Goal: Task Accomplishment & Management: Use online tool/utility

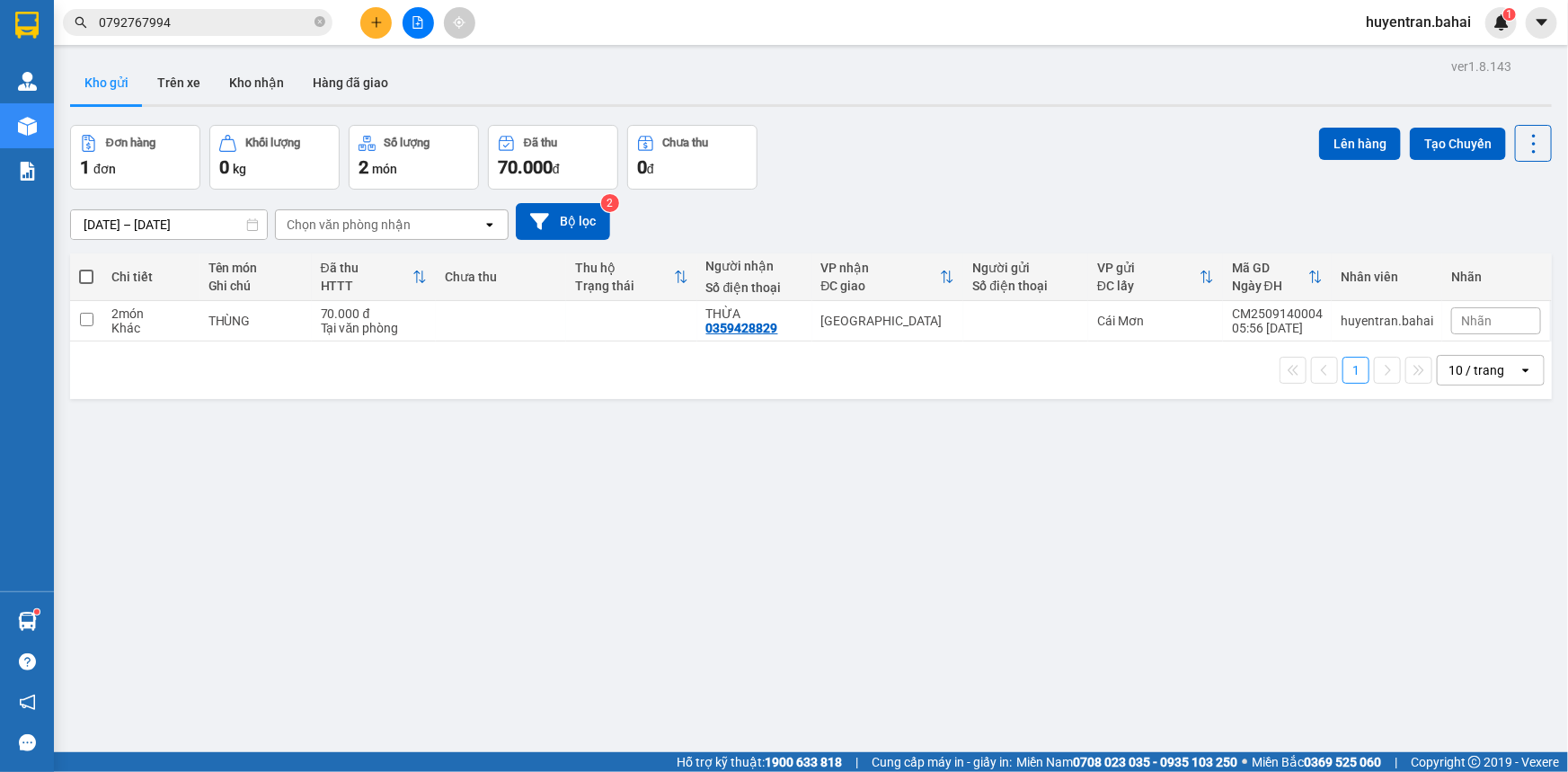
click at [1251, 193] on div "12/09/2025 – 14/09/2025 Press the down arrow key to interact with the calendar …" at bounding box center [811, 222] width 1482 height 64
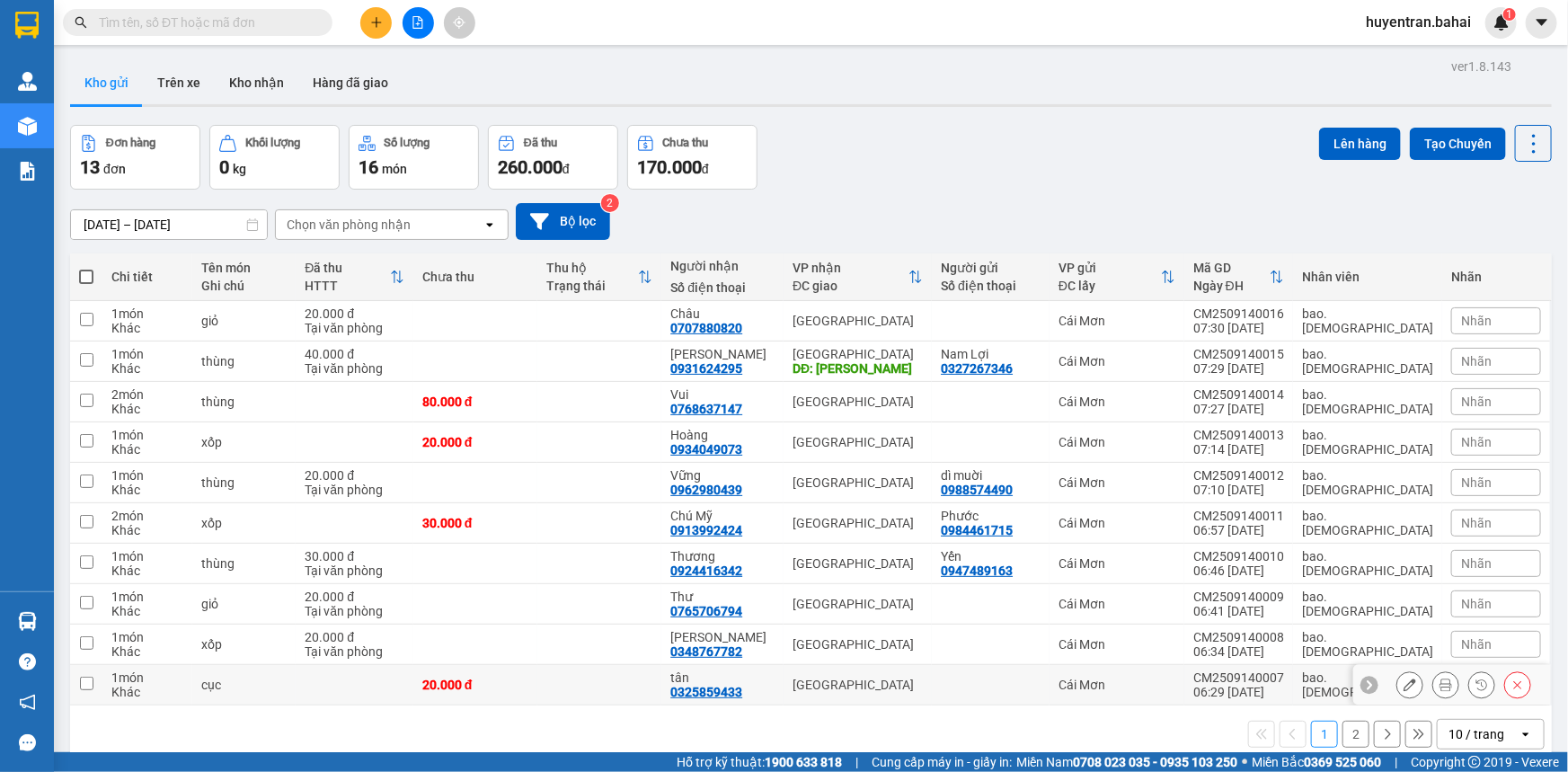
drag, startPoint x: 84, startPoint y: 685, endPoint x: 81, endPoint y: 661, distance: 24.2
click at [84, 683] on input "checkbox" at bounding box center [86, 683] width 13 height 13
checkbox input "true"
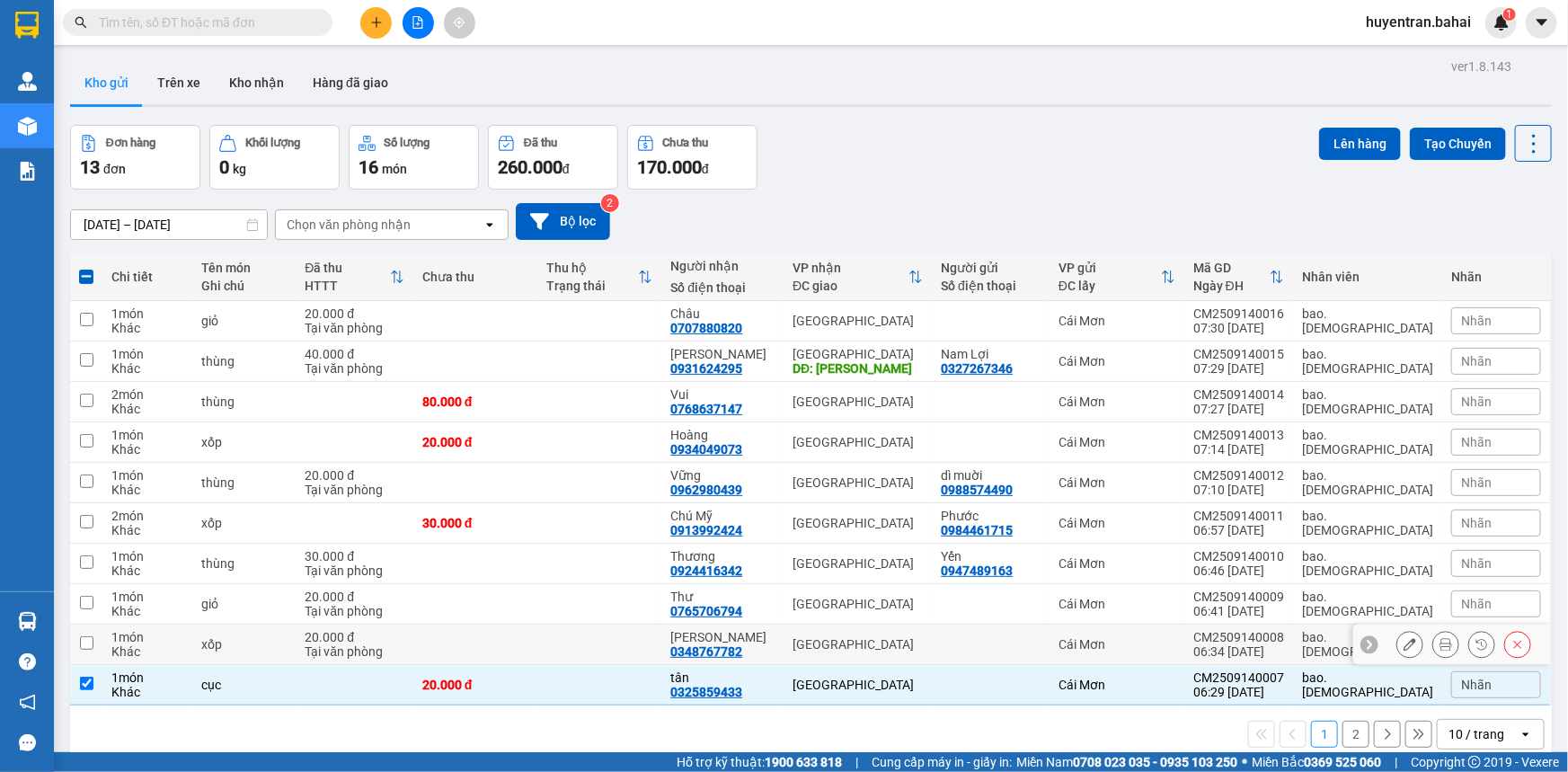
drag, startPoint x: 81, startPoint y: 647, endPoint x: 90, endPoint y: 623, distance: 25.6
click at [83, 641] on input "checkbox" at bounding box center [86, 642] width 13 height 13
checkbox input "true"
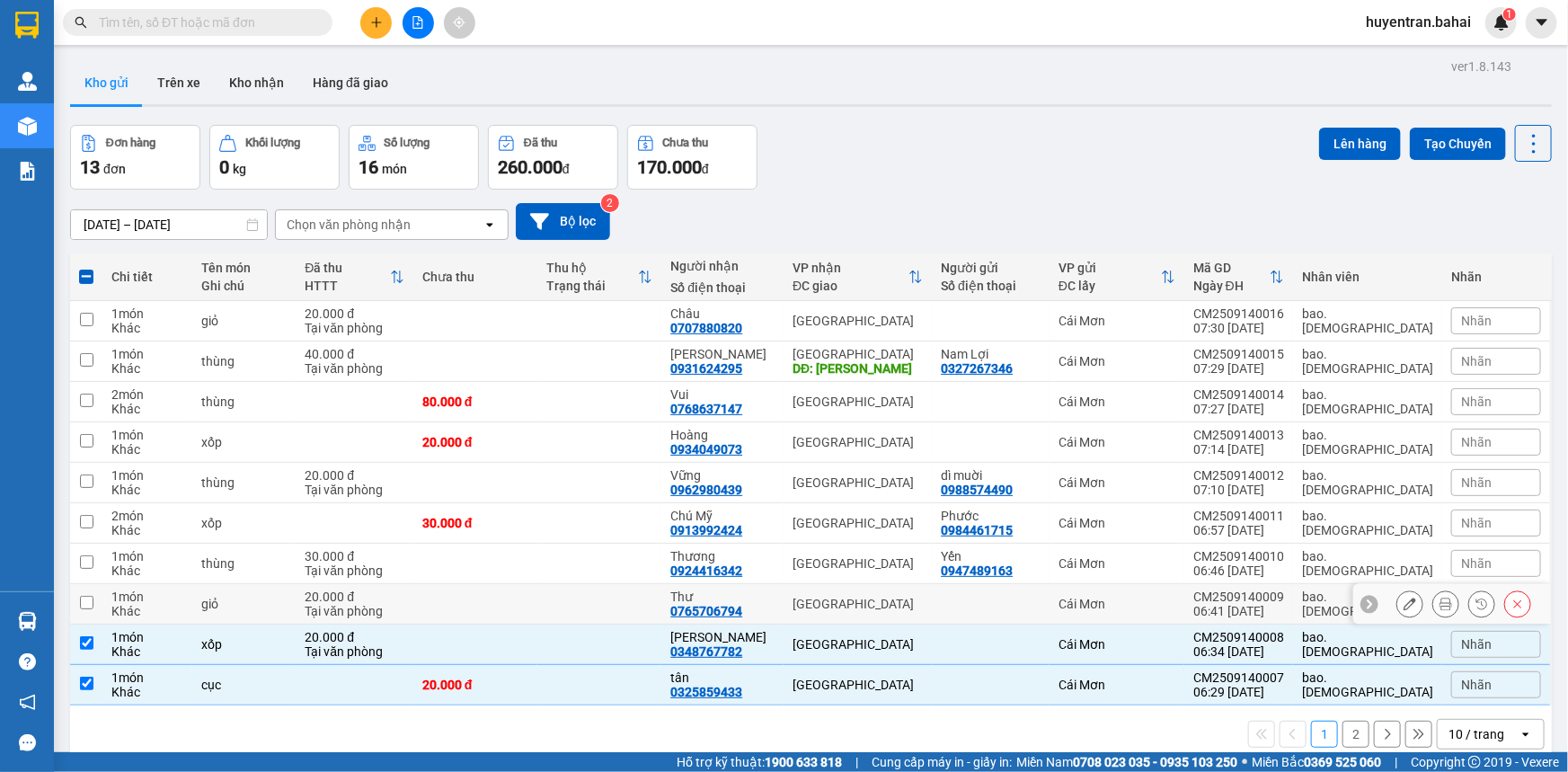
click at [98, 590] on td at bounding box center [86, 604] width 32 height 40
checkbox input "true"
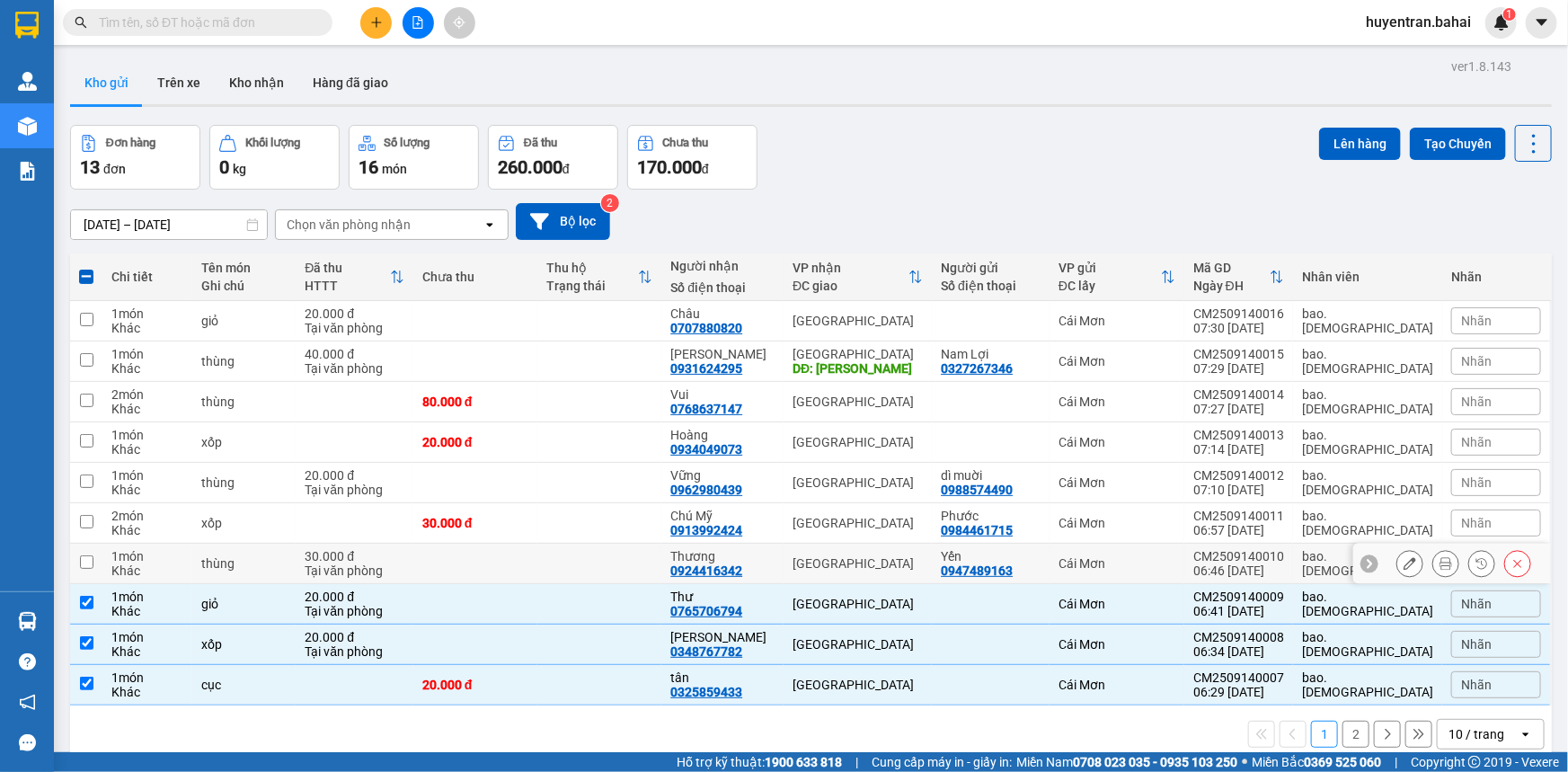
click at [90, 565] on input "checkbox" at bounding box center [86, 561] width 13 height 13
checkbox input "true"
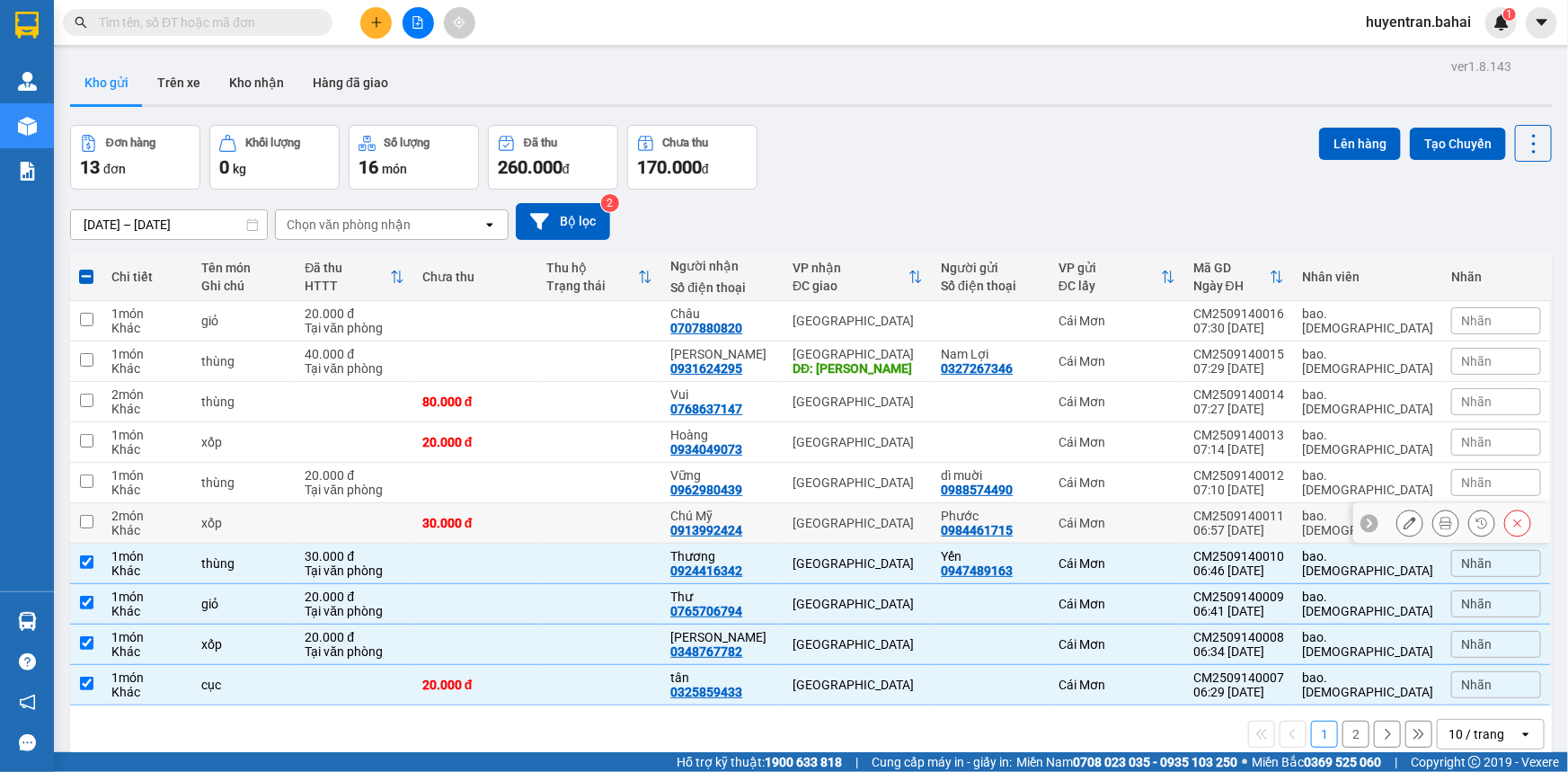
click at [81, 521] on input "checkbox" at bounding box center [86, 521] width 13 height 13
checkbox input "true"
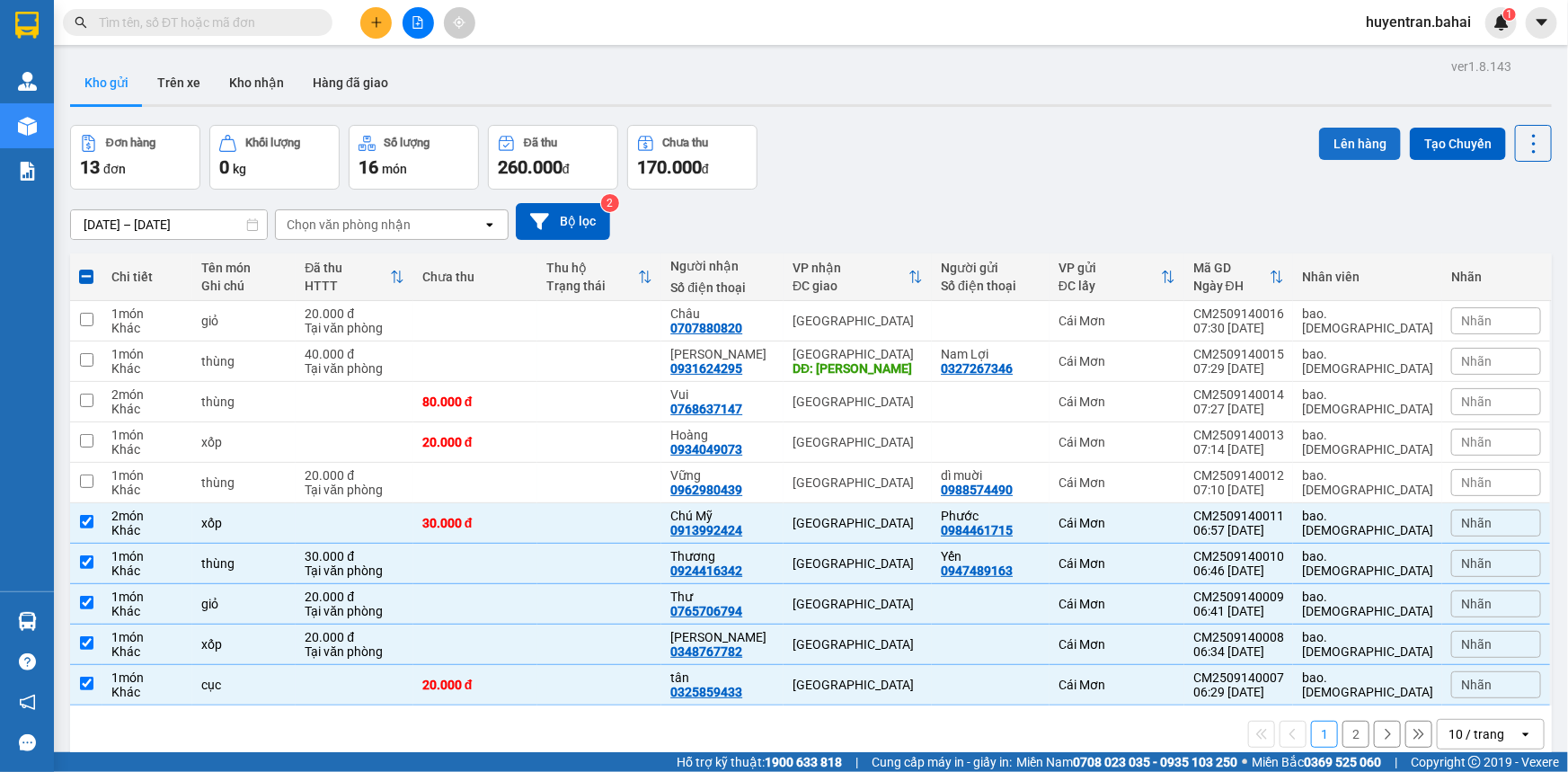
click at [1358, 151] on button "Lên hàng" at bounding box center [1360, 144] width 82 height 32
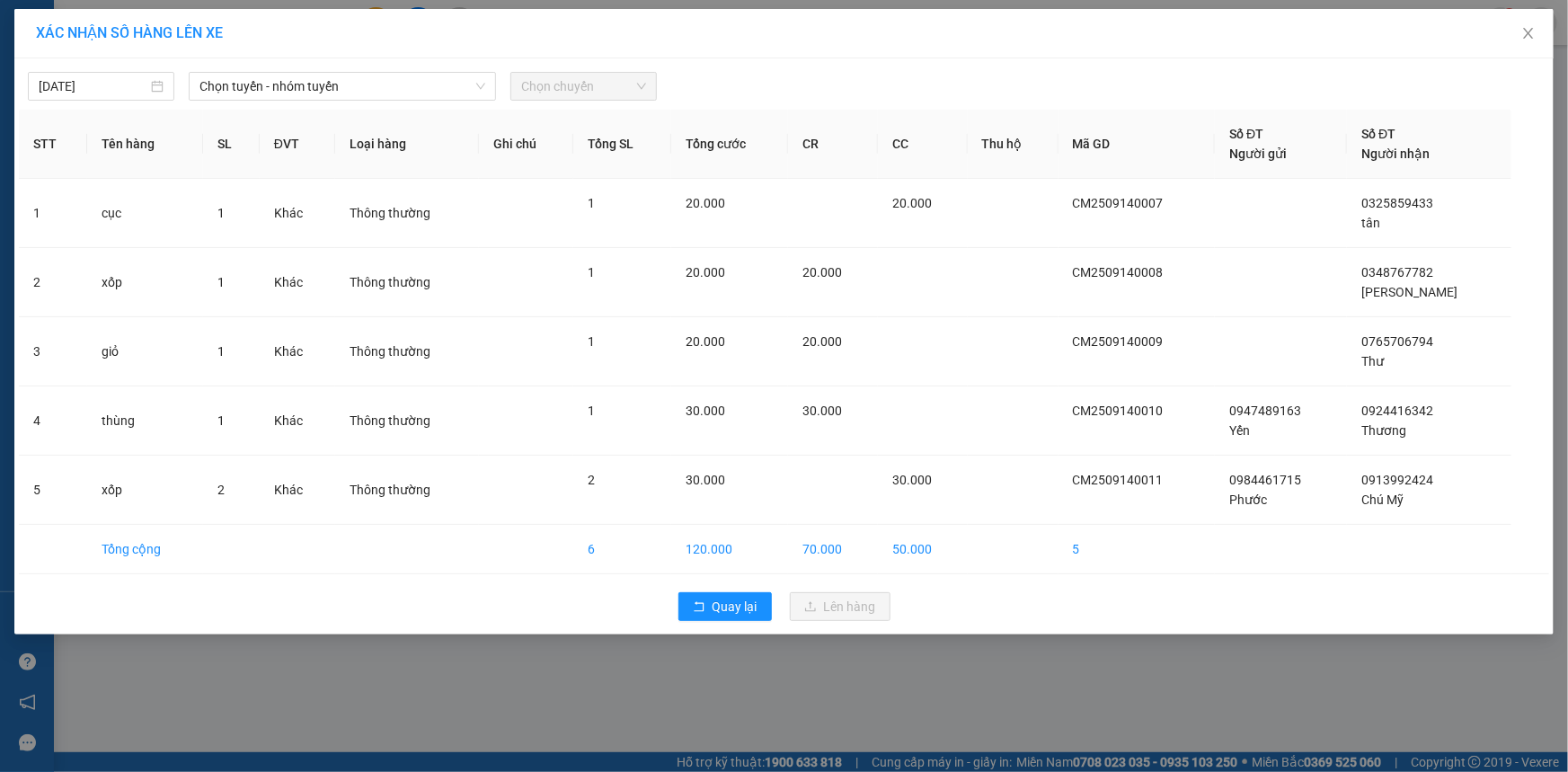
drag, startPoint x: 324, startPoint y: 88, endPoint x: 324, endPoint y: 103, distance: 15.0
click at [324, 90] on span "Chọn tuyến - nhóm tuyến" at bounding box center [343, 86] width 286 height 27
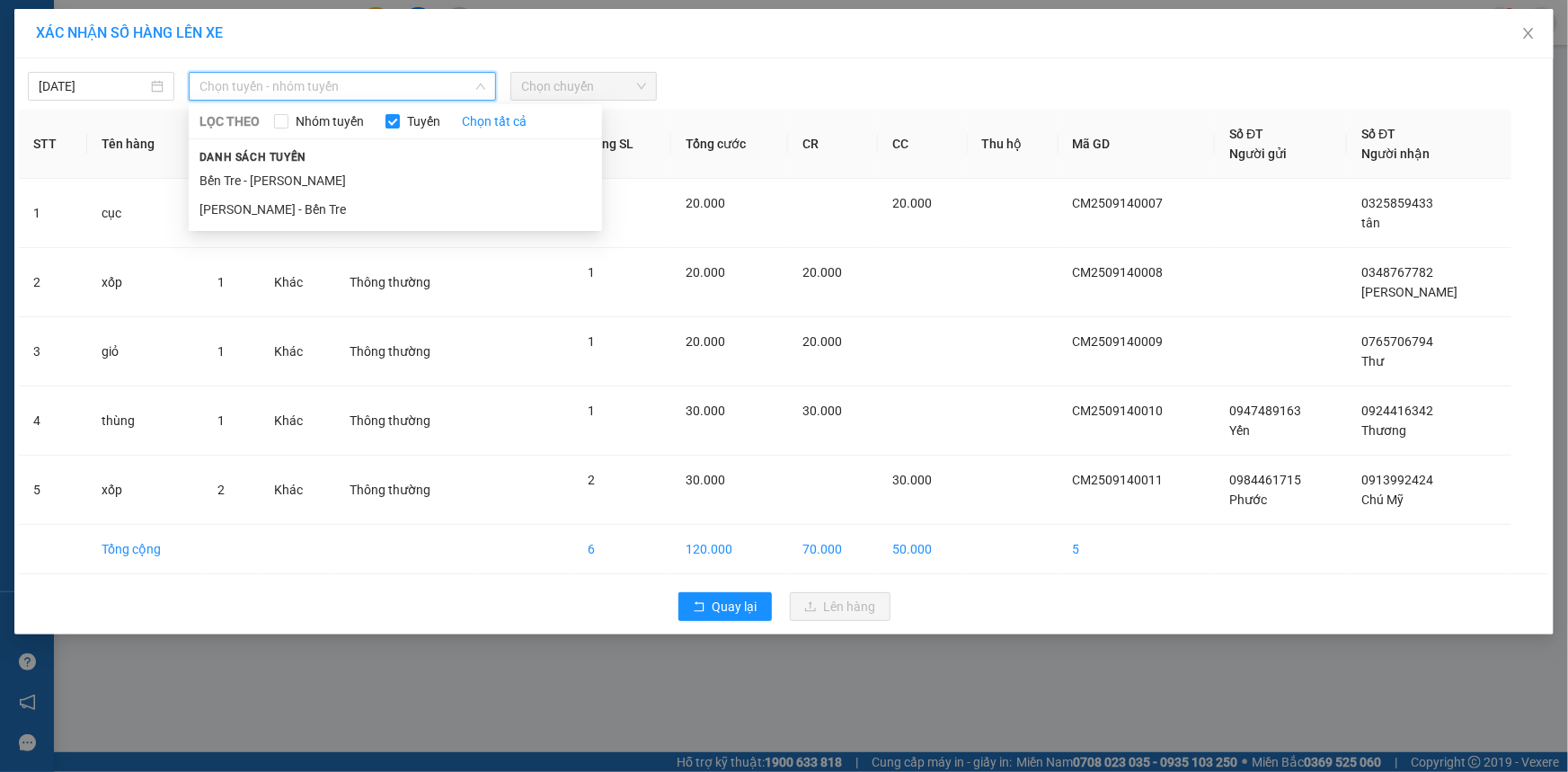
drag, startPoint x: 325, startPoint y: 175, endPoint x: 412, endPoint y: 144, distance: 92.4
click at [328, 177] on li "Bến Tre - Hồ Chí Minh" at bounding box center [395, 180] width 413 height 29
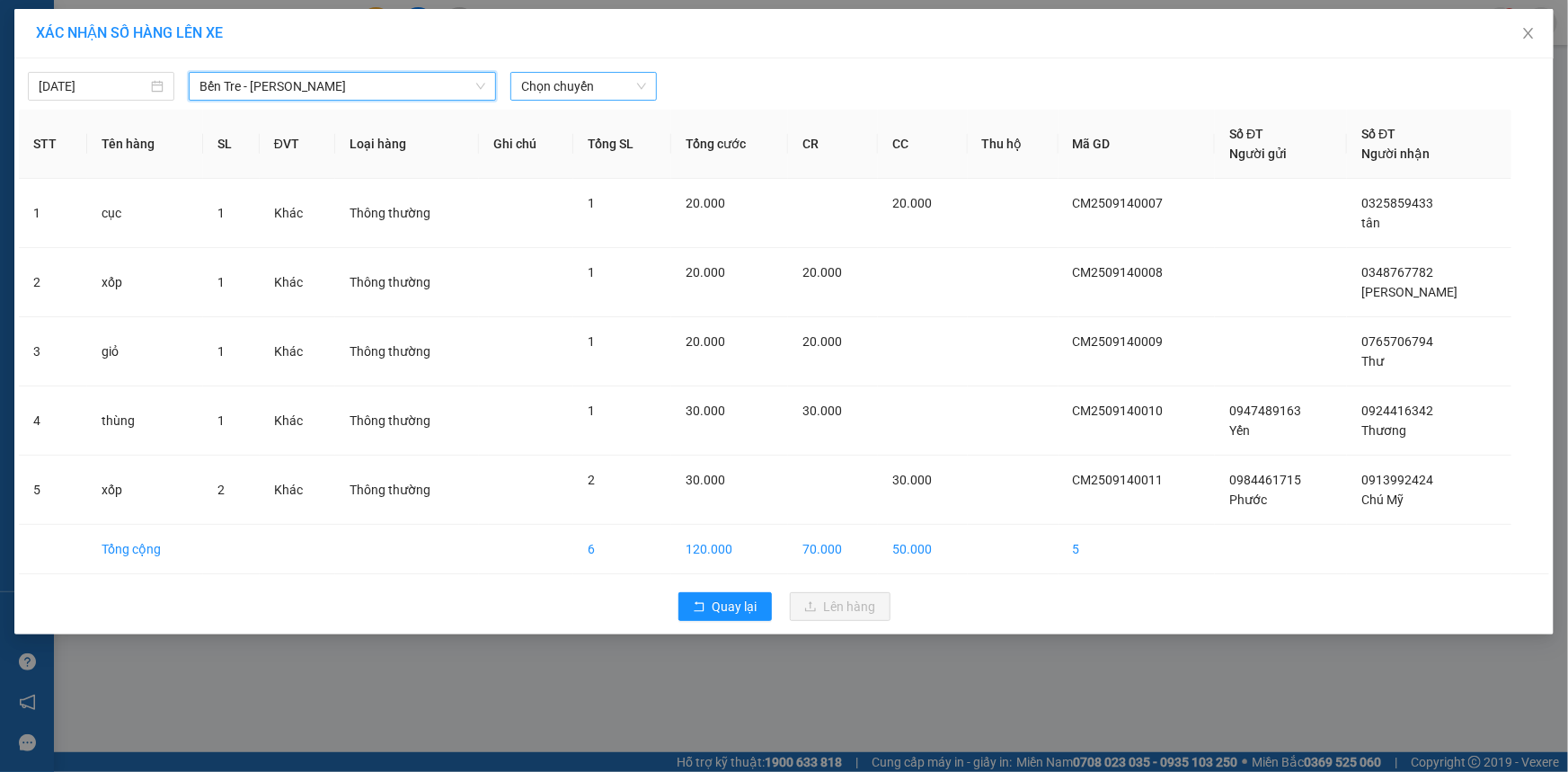
drag, startPoint x: 551, startPoint y: 90, endPoint x: 557, endPoint y: 98, distance: 10.0
click at [553, 91] on span "Chọn chuyến" at bounding box center [583, 86] width 125 height 27
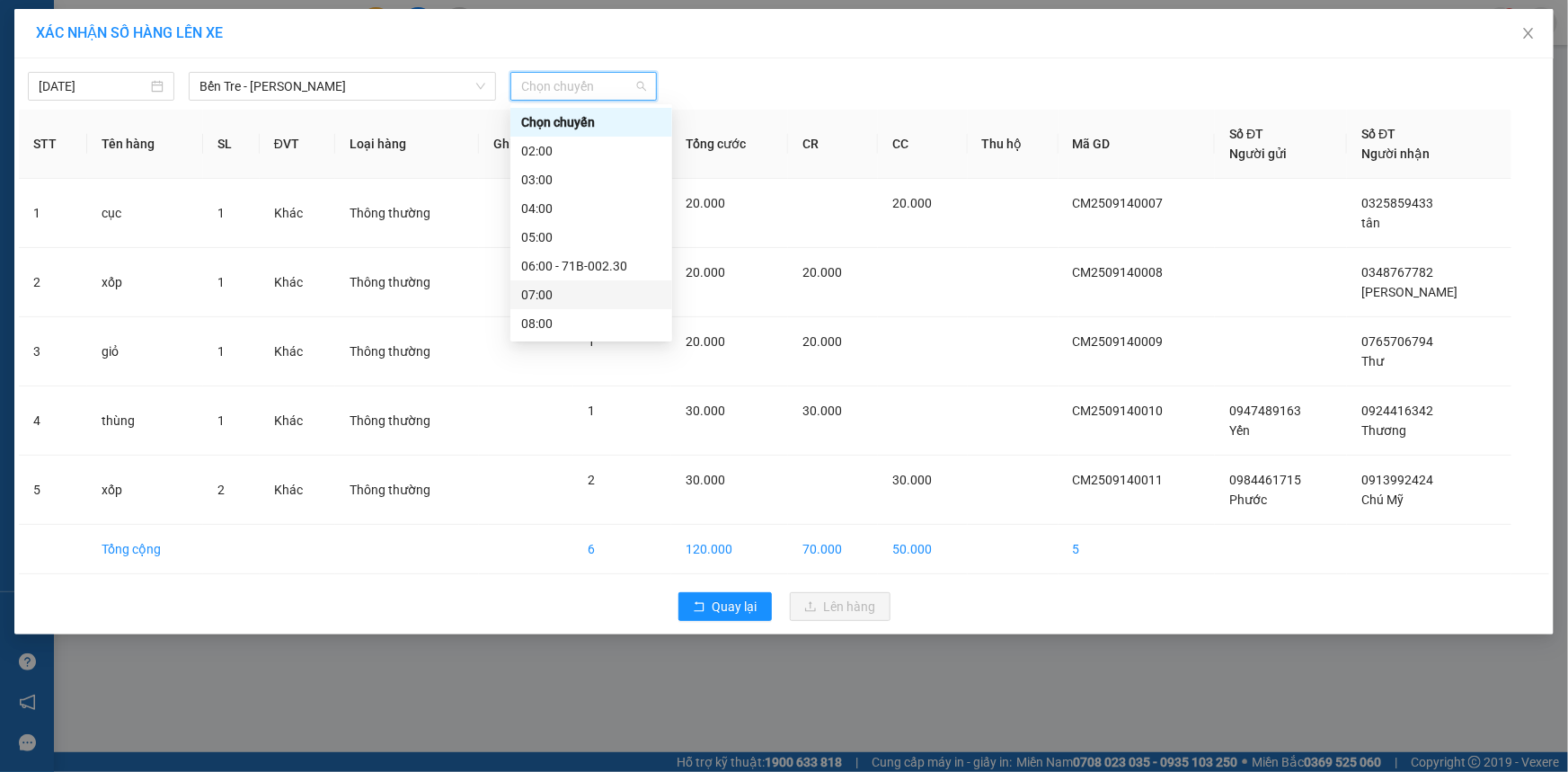
click at [562, 301] on div "07:00" at bounding box center [591, 295] width 140 height 20
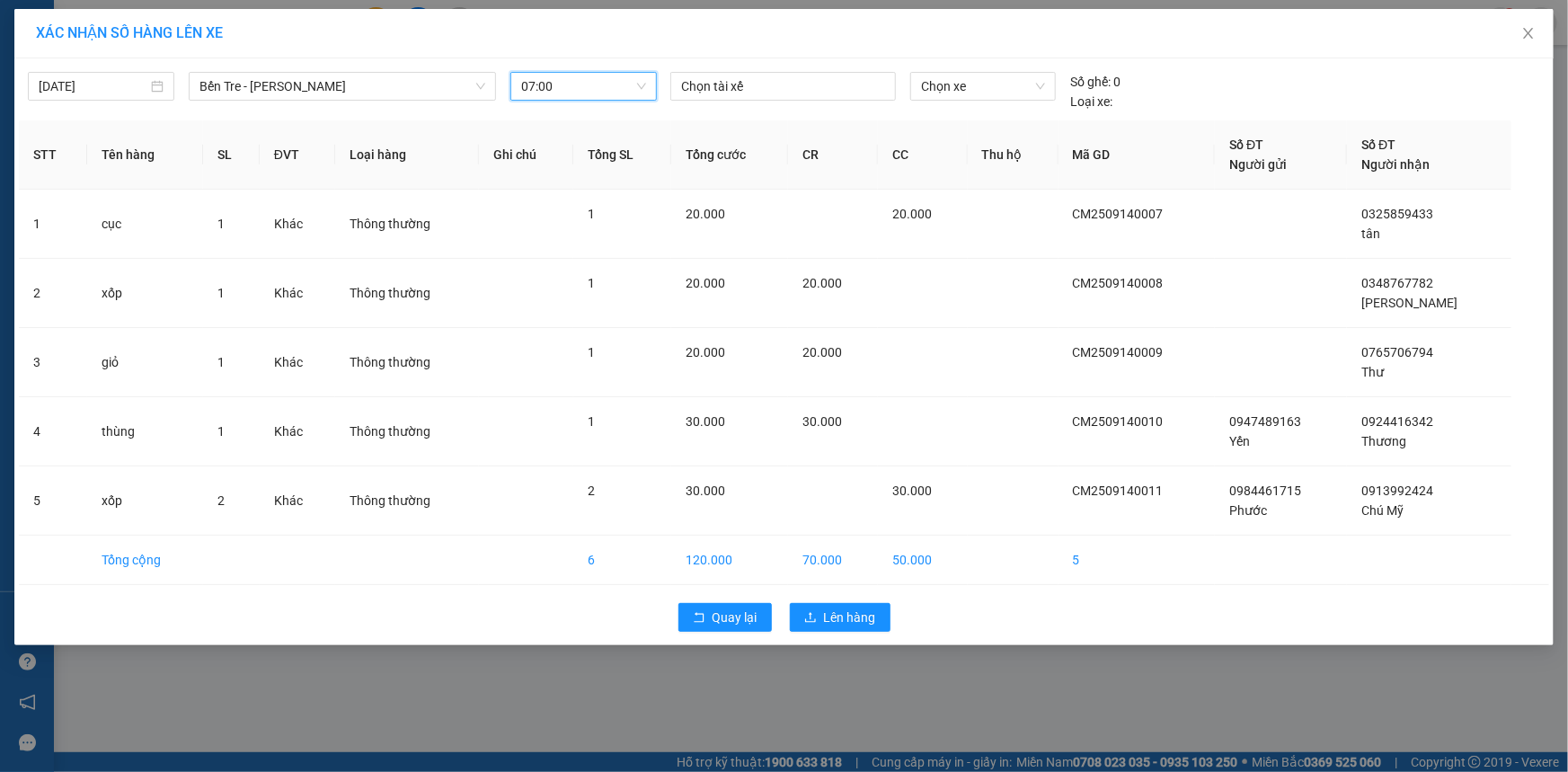
drag, startPoint x: 827, startPoint y: 81, endPoint x: 815, endPoint y: 215, distance: 134.5
click at [827, 87] on div at bounding box center [783, 87] width 217 height 22
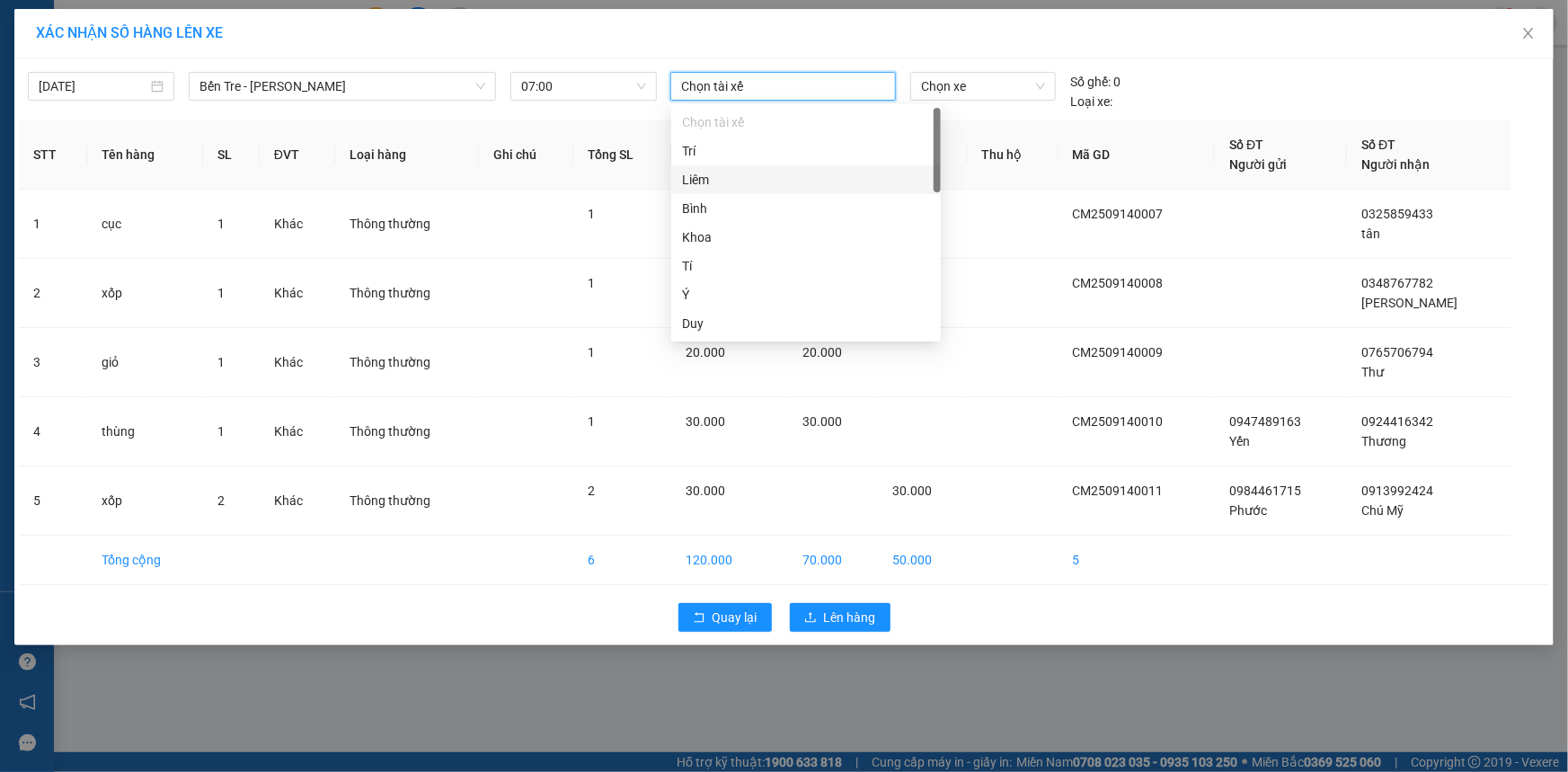
click at [786, 166] on div "Liêm" at bounding box center [806, 180] width 270 height 29
click at [965, 97] on span "Chọn xe" at bounding box center [983, 86] width 124 height 27
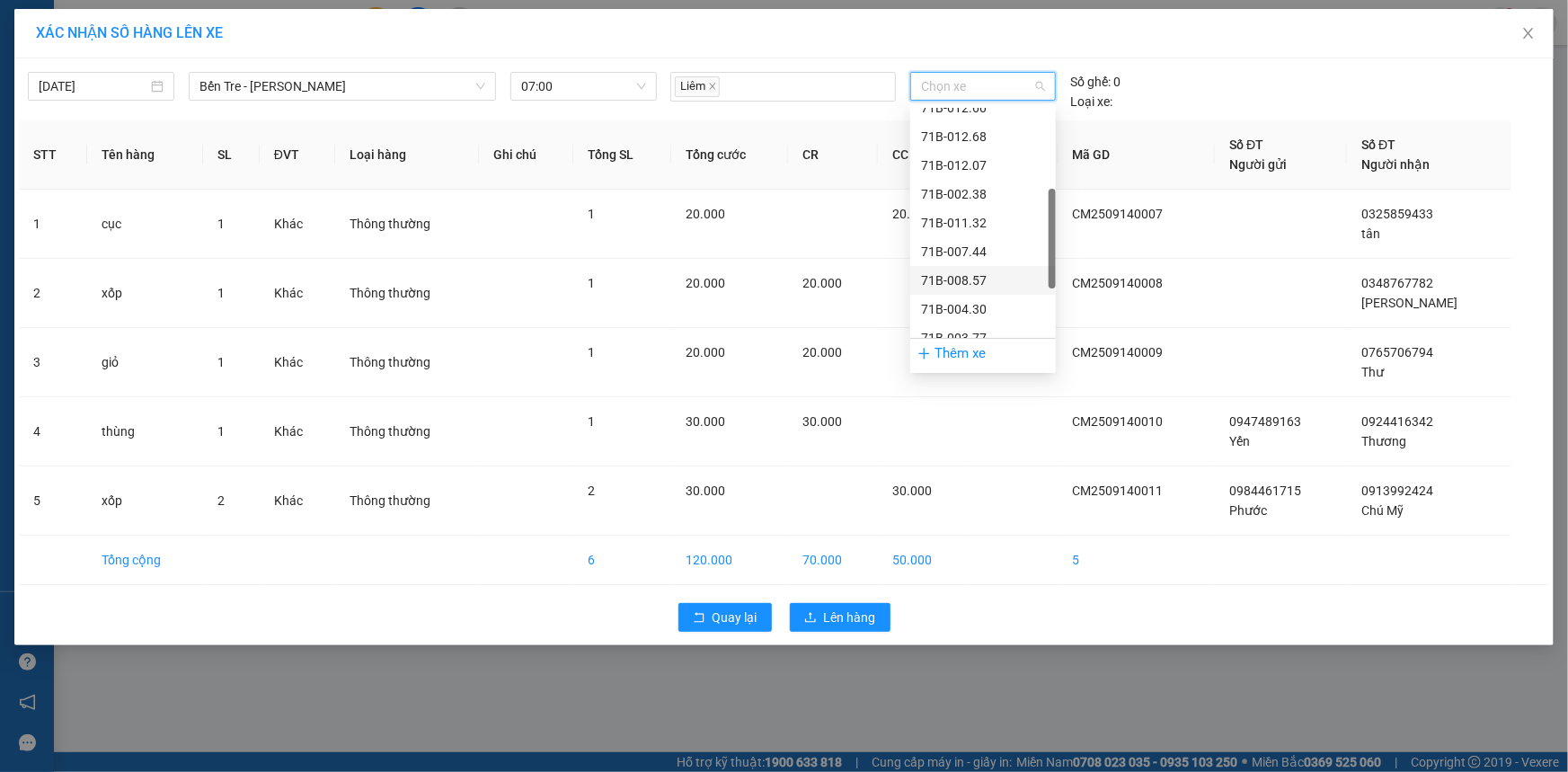
scroll to position [327, 0]
click at [971, 255] on div "71B-003.77" at bounding box center [983, 257] width 124 height 20
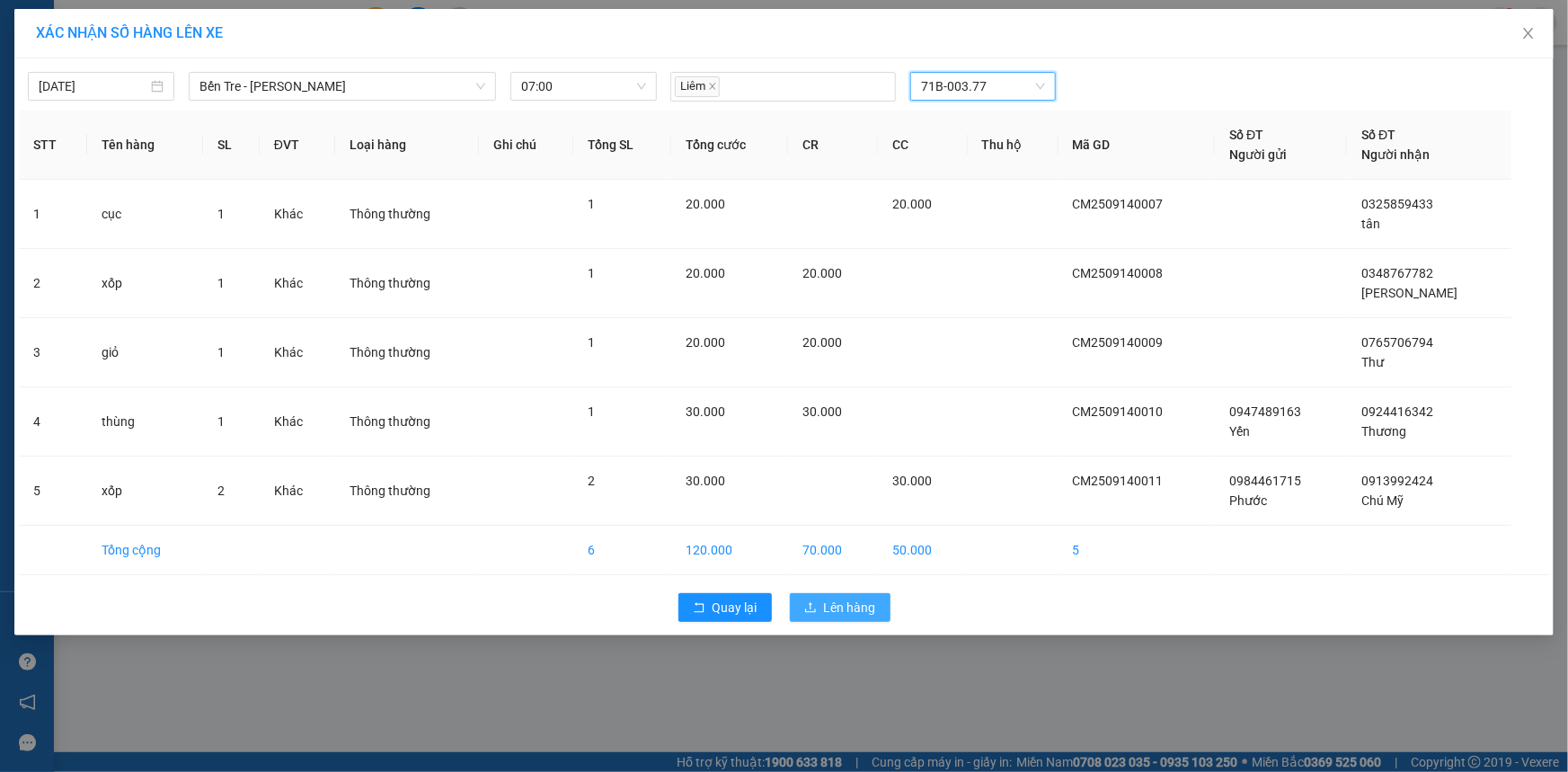
click at [862, 612] on span "Lên hàng" at bounding box center [850, 607] width 52 height 20
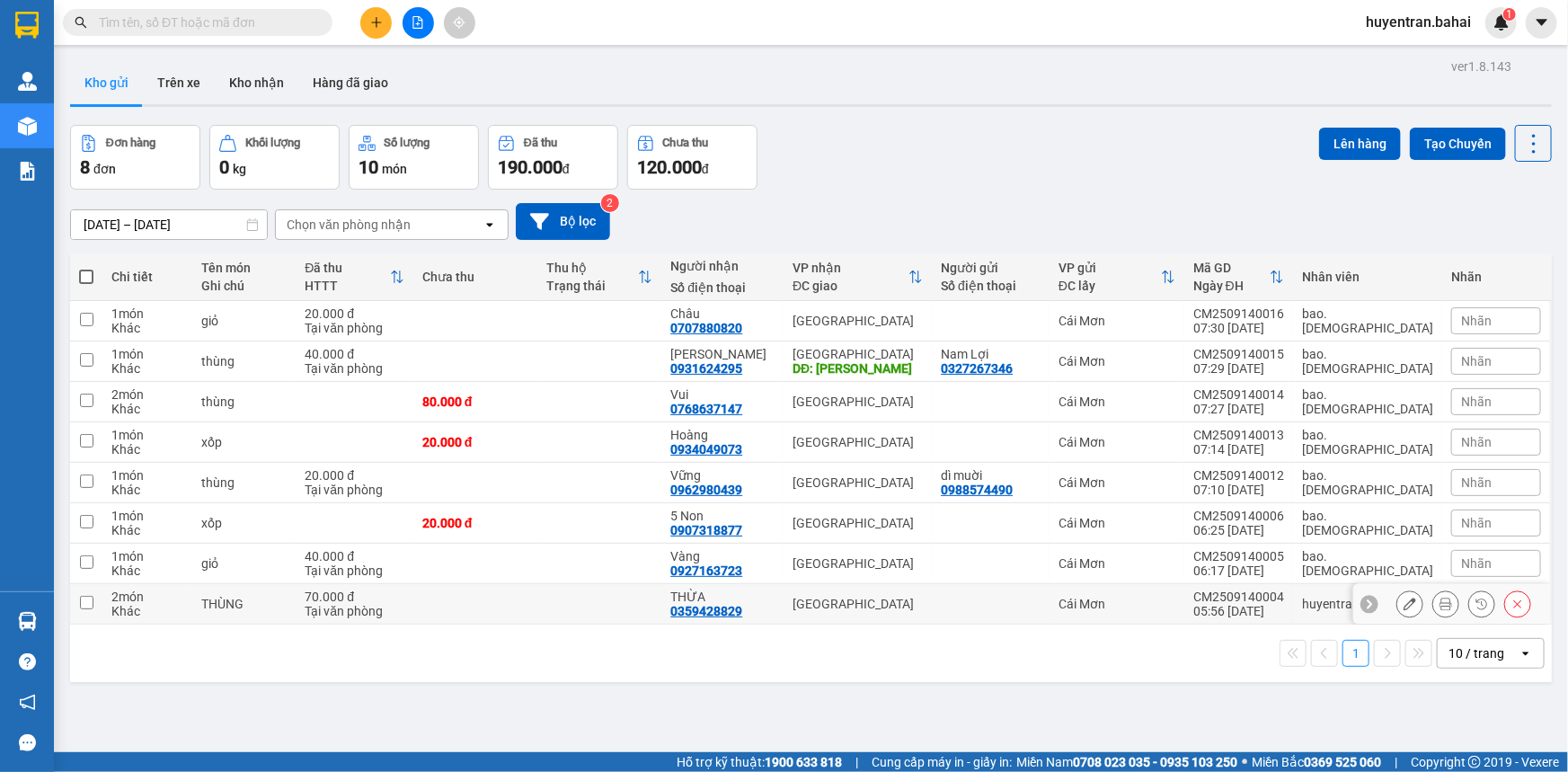
drag, startPoint x: 85, startPoint y: 599, endPoint x: 85, endPoint y: 587, distance: 12.0
click at [85, 597] on input "checkbox" at bounding box center [86, 602] width 13 height 13
checkbox input "true"
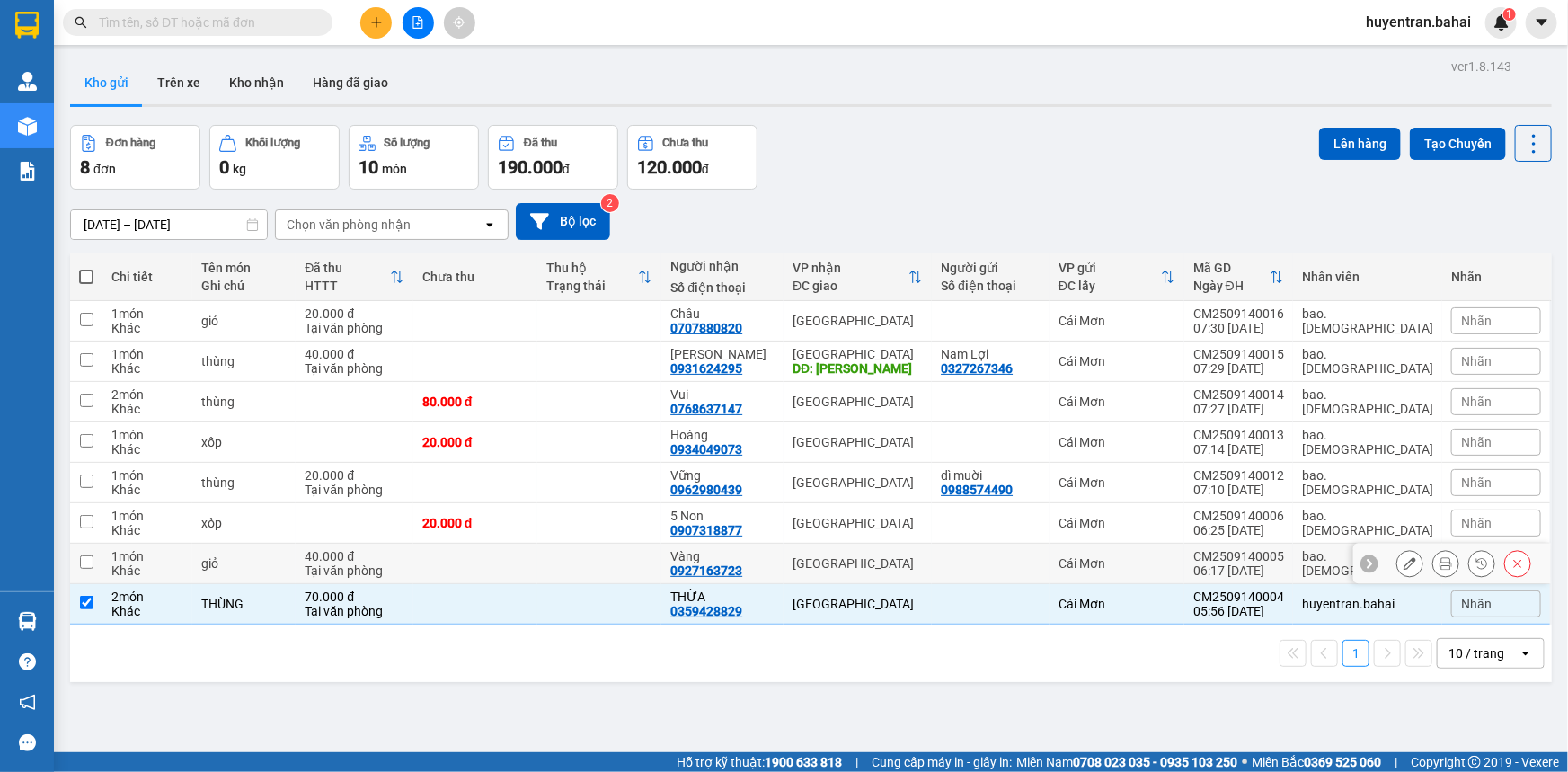
click at [83, 561] on input "checkbox" at bounding box center [86, 561] width 13 height 13
checkbox input "true"
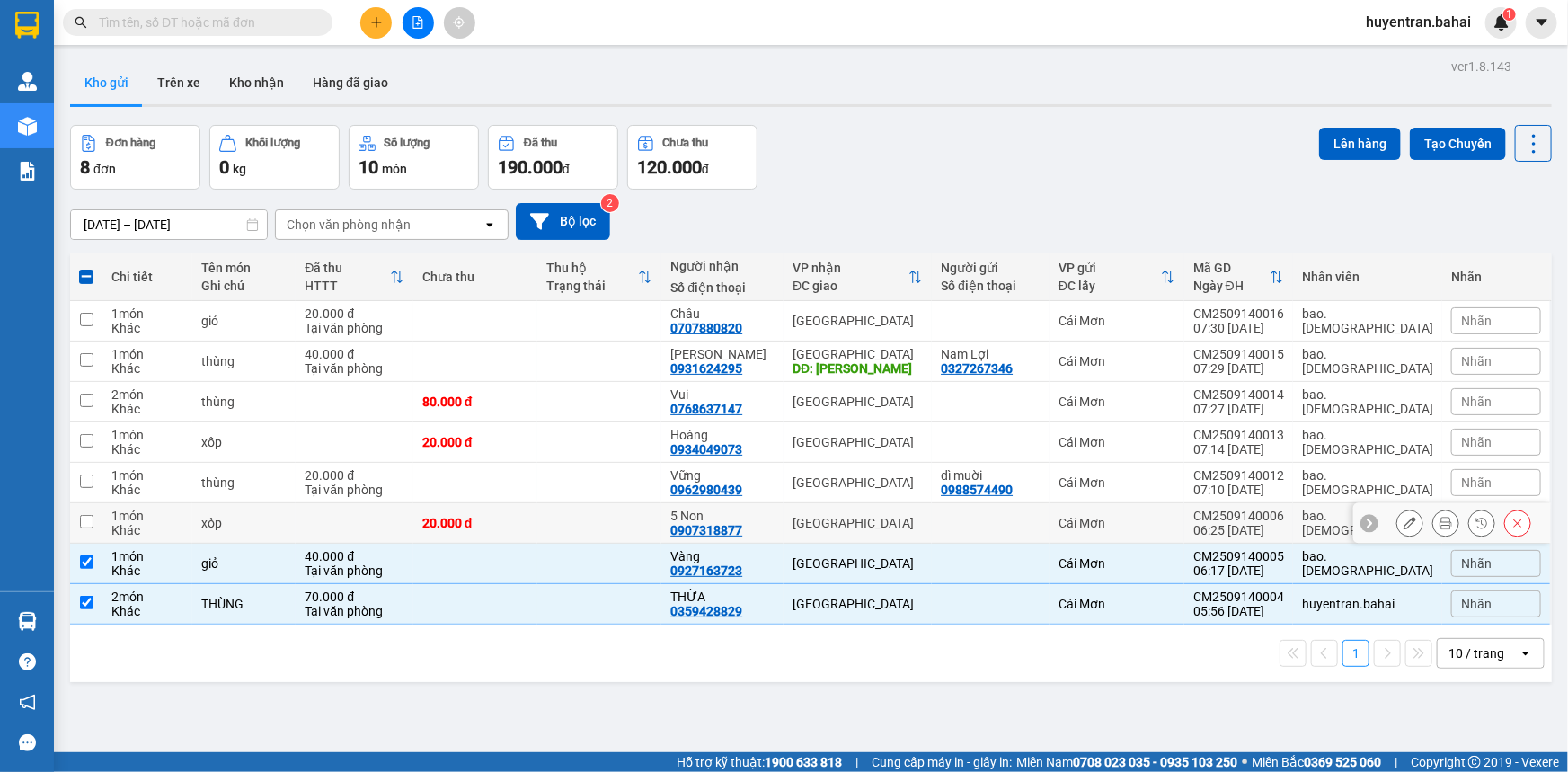
click at [92, 503] on td at bounding box center [86, 523] width 32 height 40
checkbox input "true"
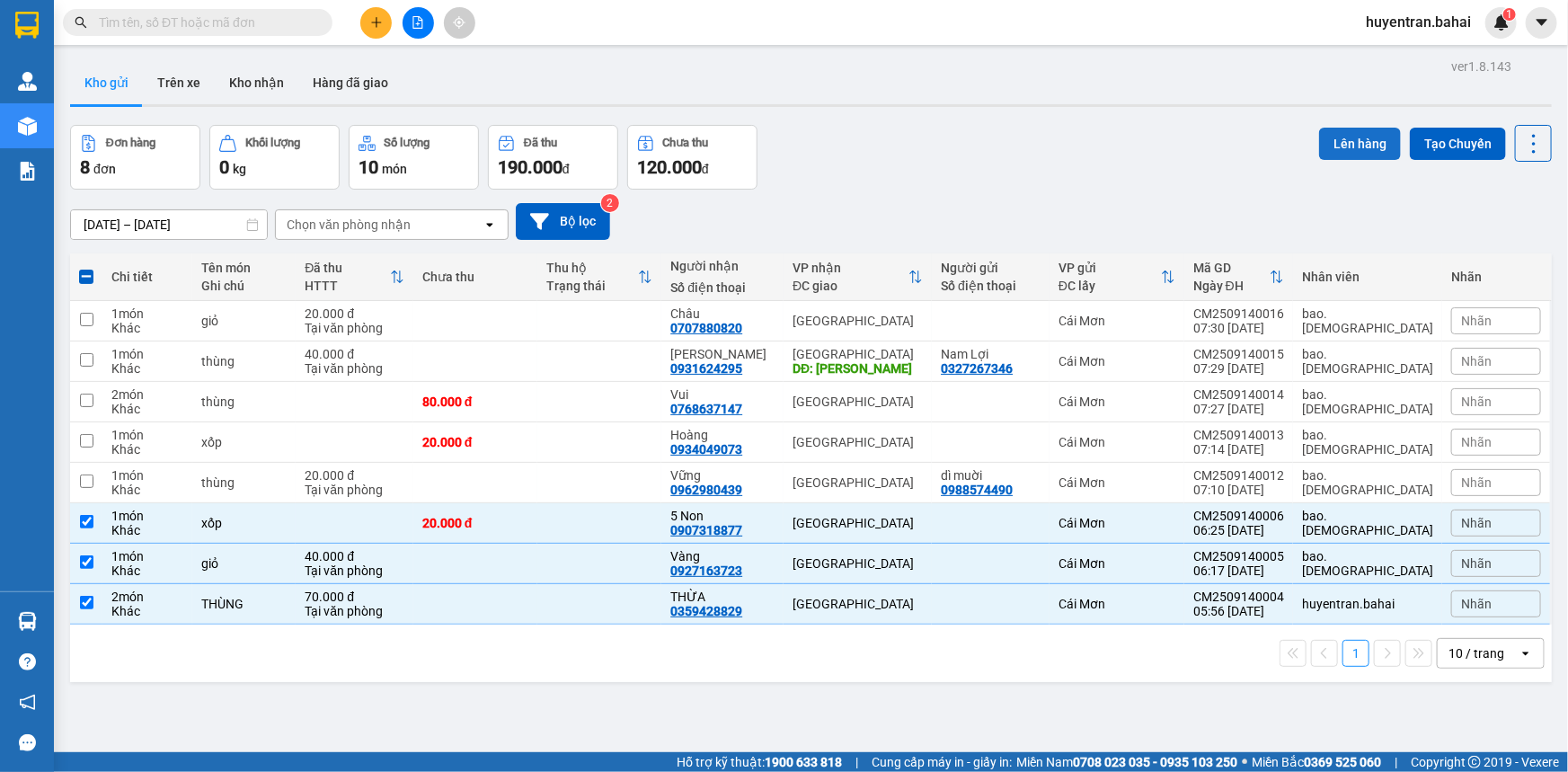
click at [1351, 141] on button "Lên hàng" at bounding box center [1360, 144] width 82 height 32
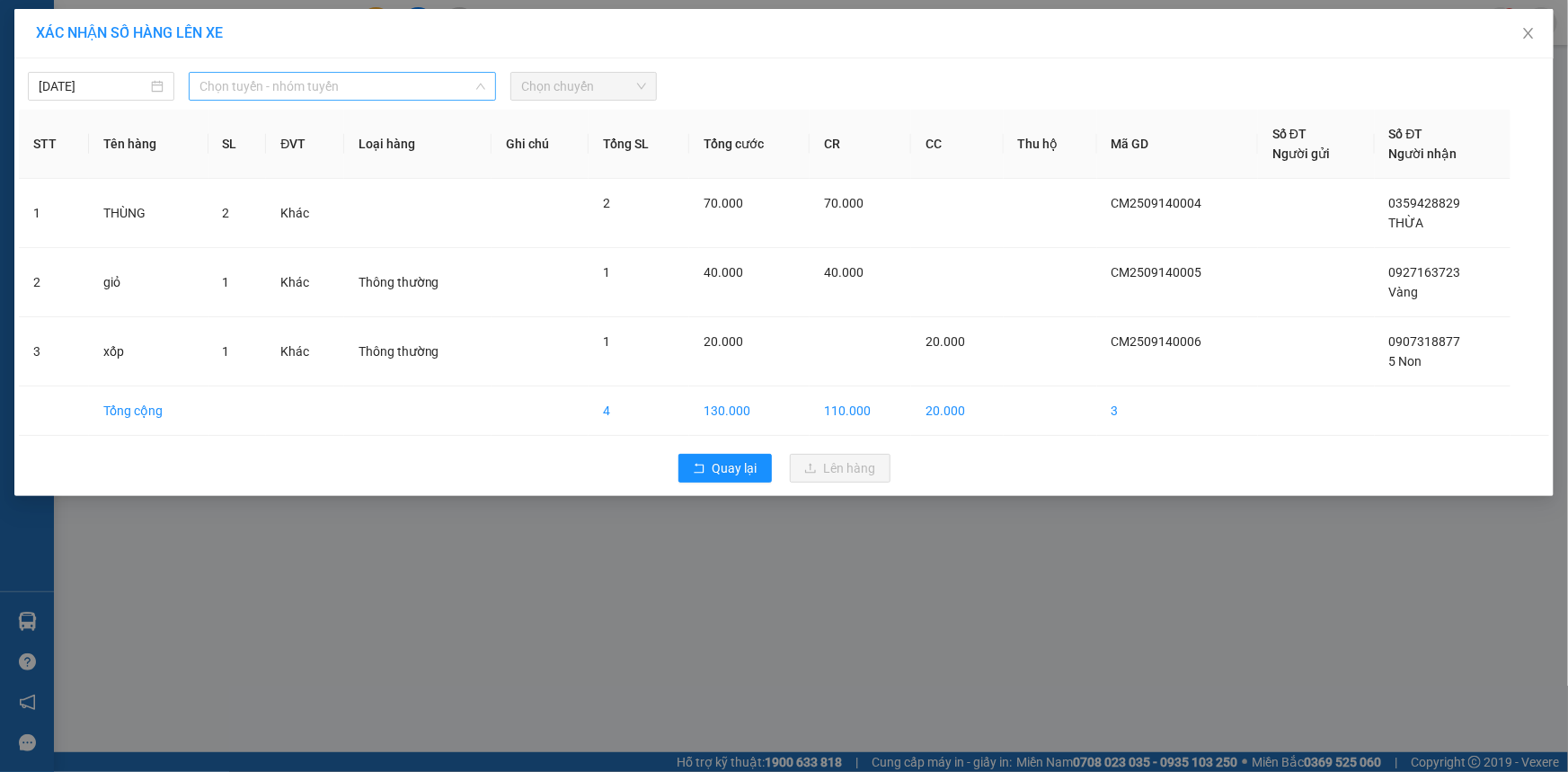
click at [236, 79] on span "Chọn tuyến - nhóm tuyến" at bounding box center [343, 86] width 286 height 27
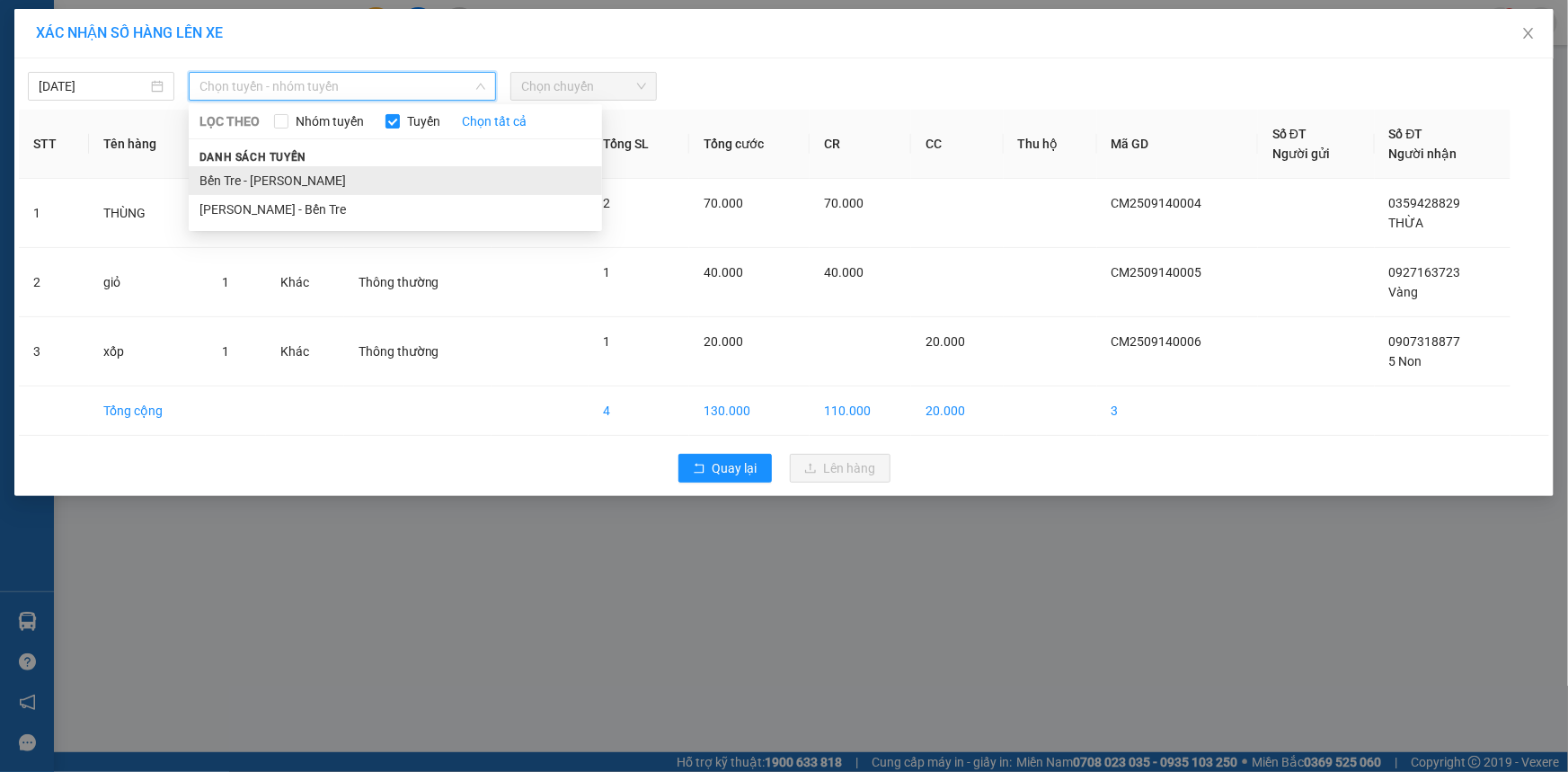
click at [238, 183] on li "Bến Tre - Hồ Chí Minh" at bounding box center [395, 180] width 413 height 29
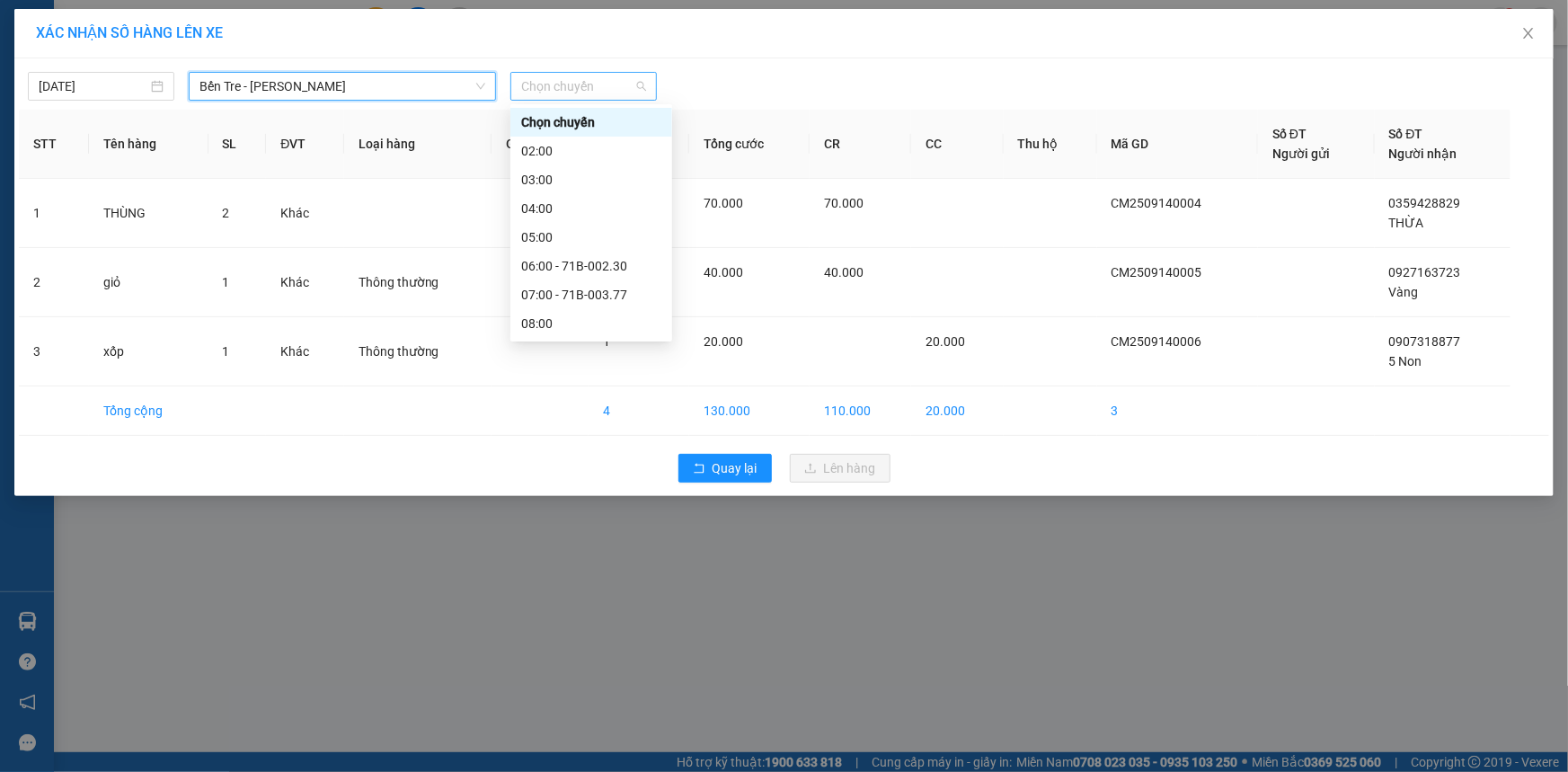
click at [530, 90] on span "Chọn chuyến" at bounding box center [583, 86] width 125 height 27
click at [572, 295] on div "07:00 - 71B-003.77" at bounding box center [591, 295] width 140 height 20
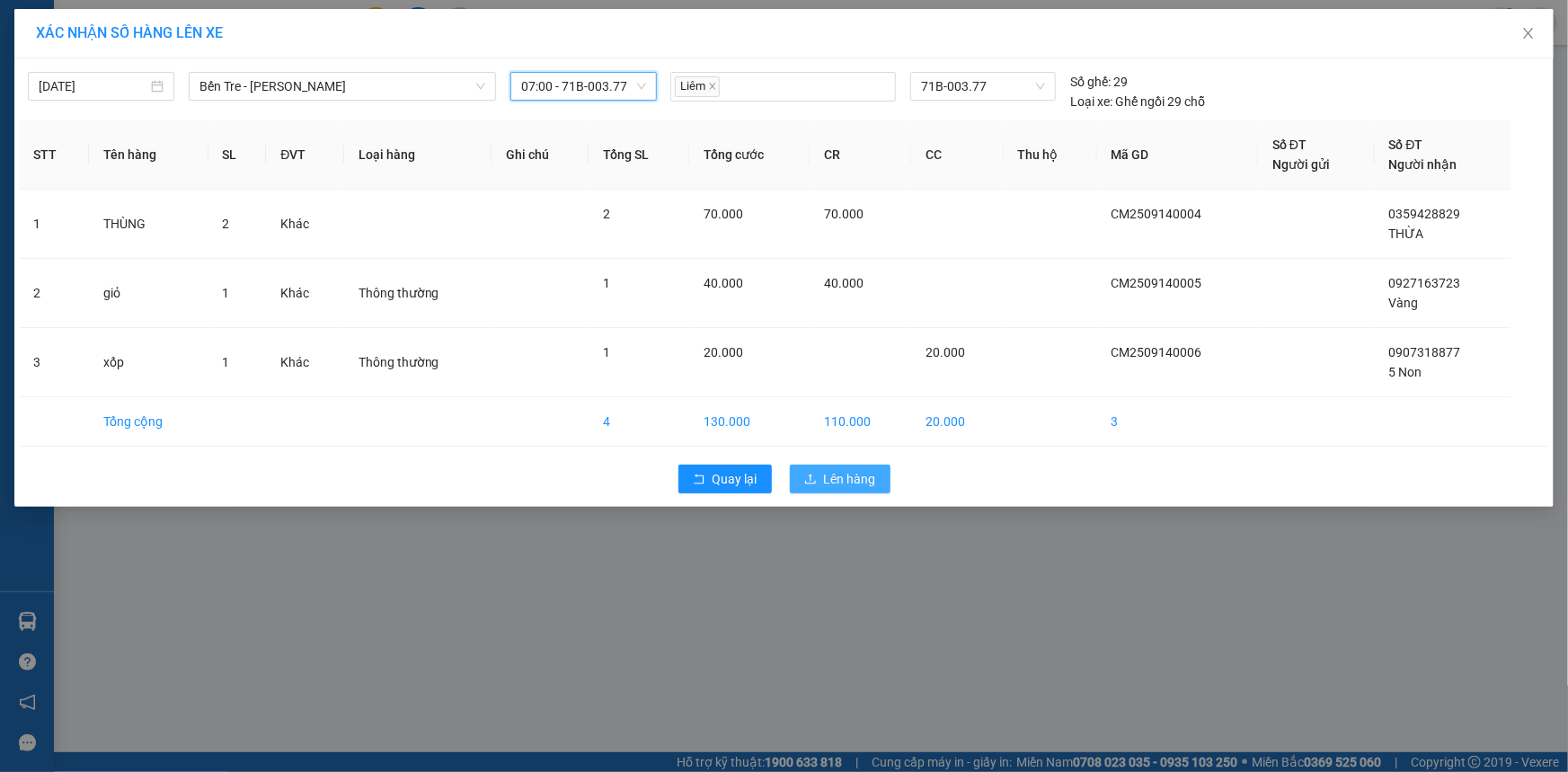
click at [820, 478] on button "Lên hàng" at bounding box center [840, 478] width 101 height 29
